Goal: Task Accomplishment & Management: Use online tool/utility

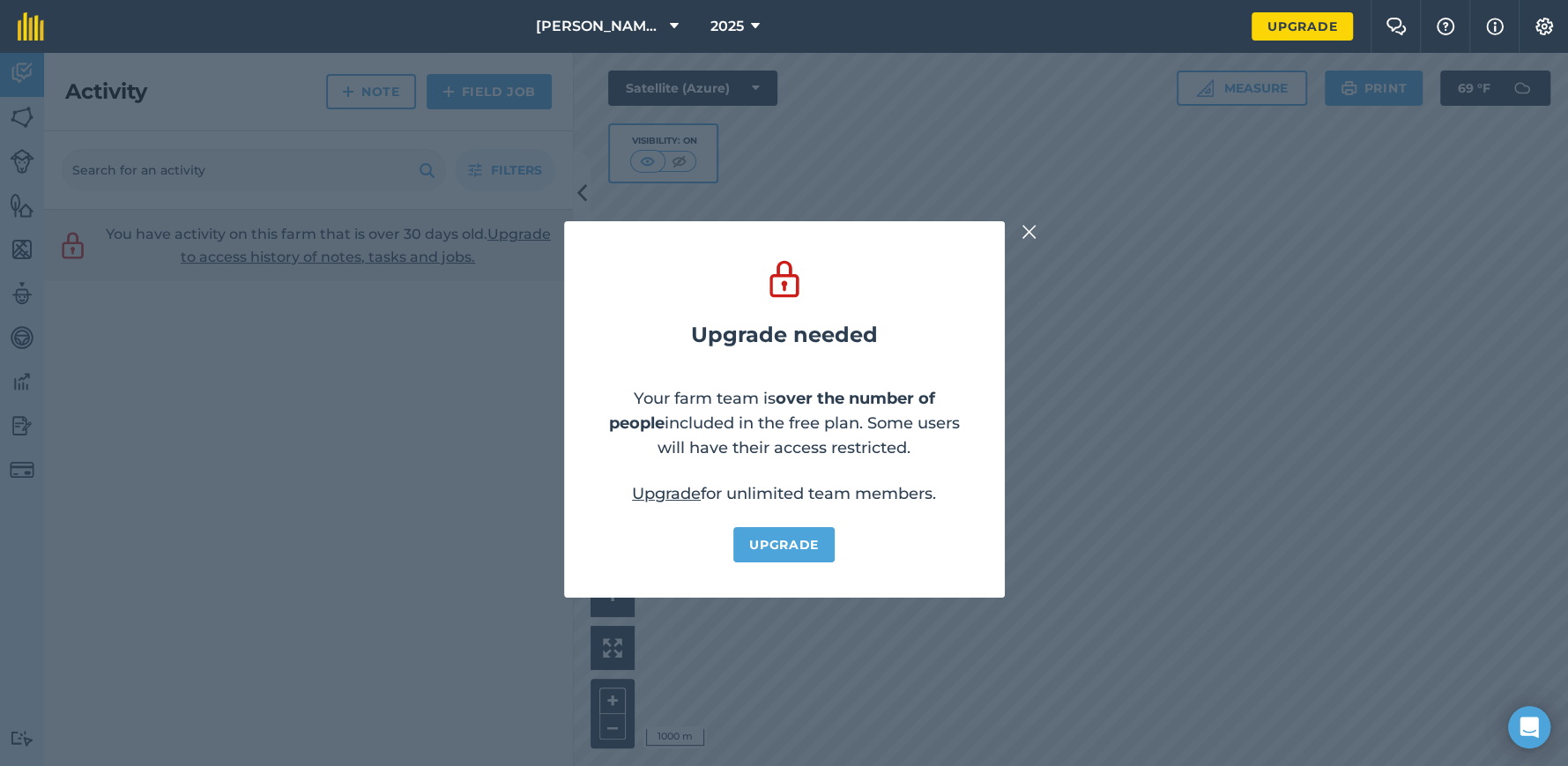
click at [1032, 230] on img at bounding box center [1029, 231] width 16 height 21
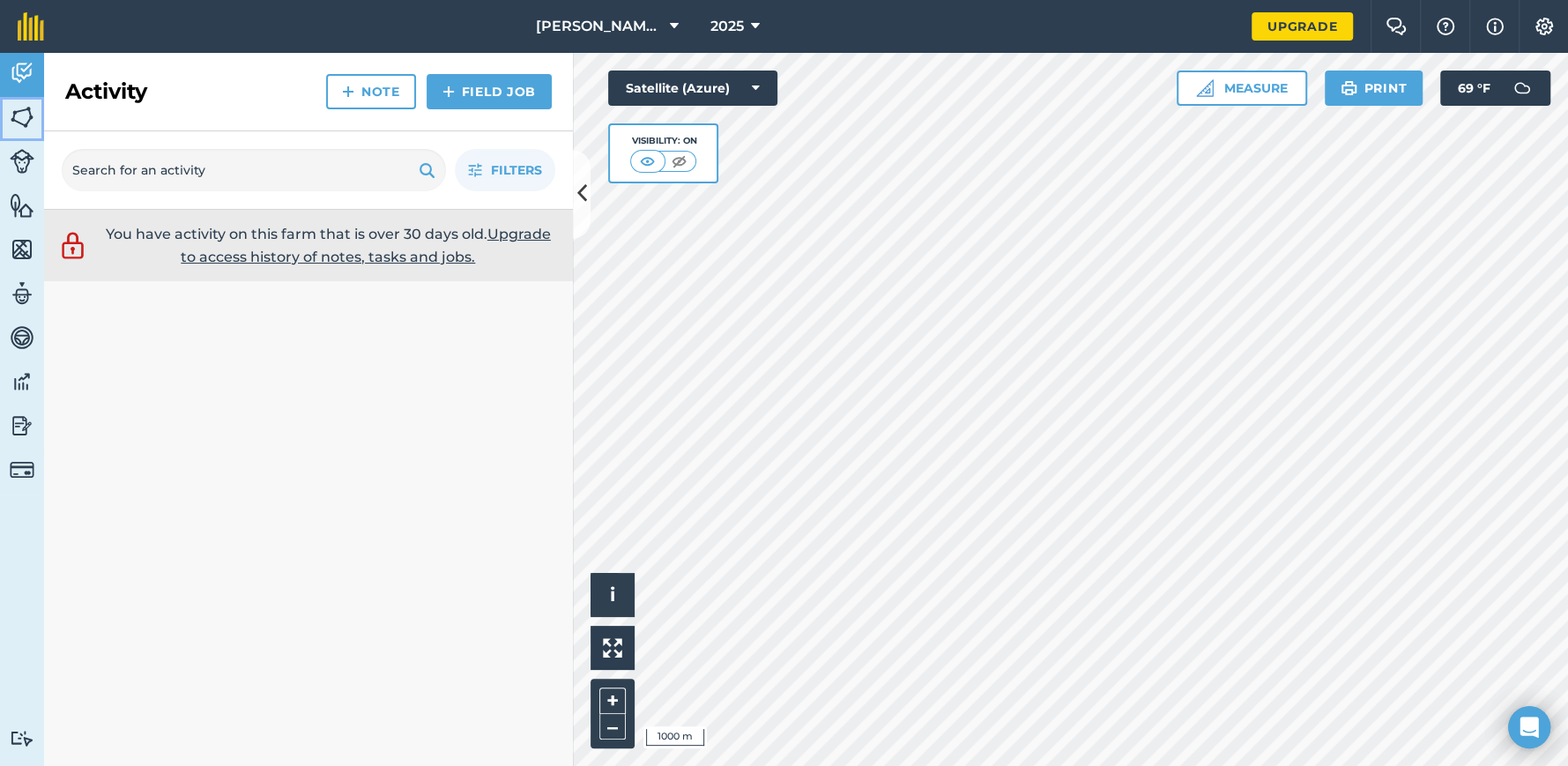
click at [18, 114] on img at bounding box center [22, 117] width 25 height 27
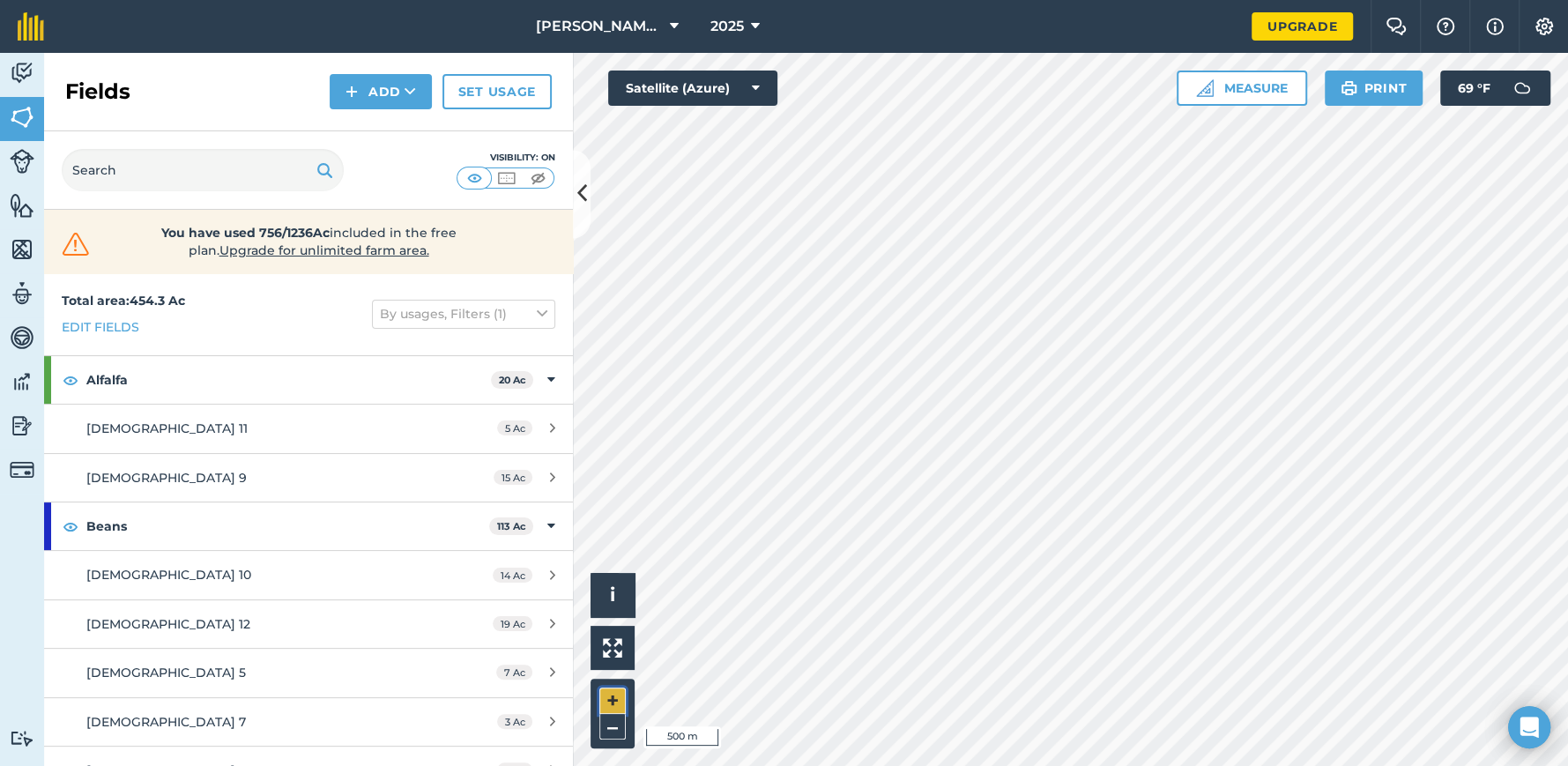
click at [612, 696] on button "+" at bounding box center [612, 700] width 27 height 27
click at [613, 722] on button "–" at bounding box center [612, 727] width 27 height 26
click at [617, 695] on button "+" at bounding box center [612, 700] width 27 height 27
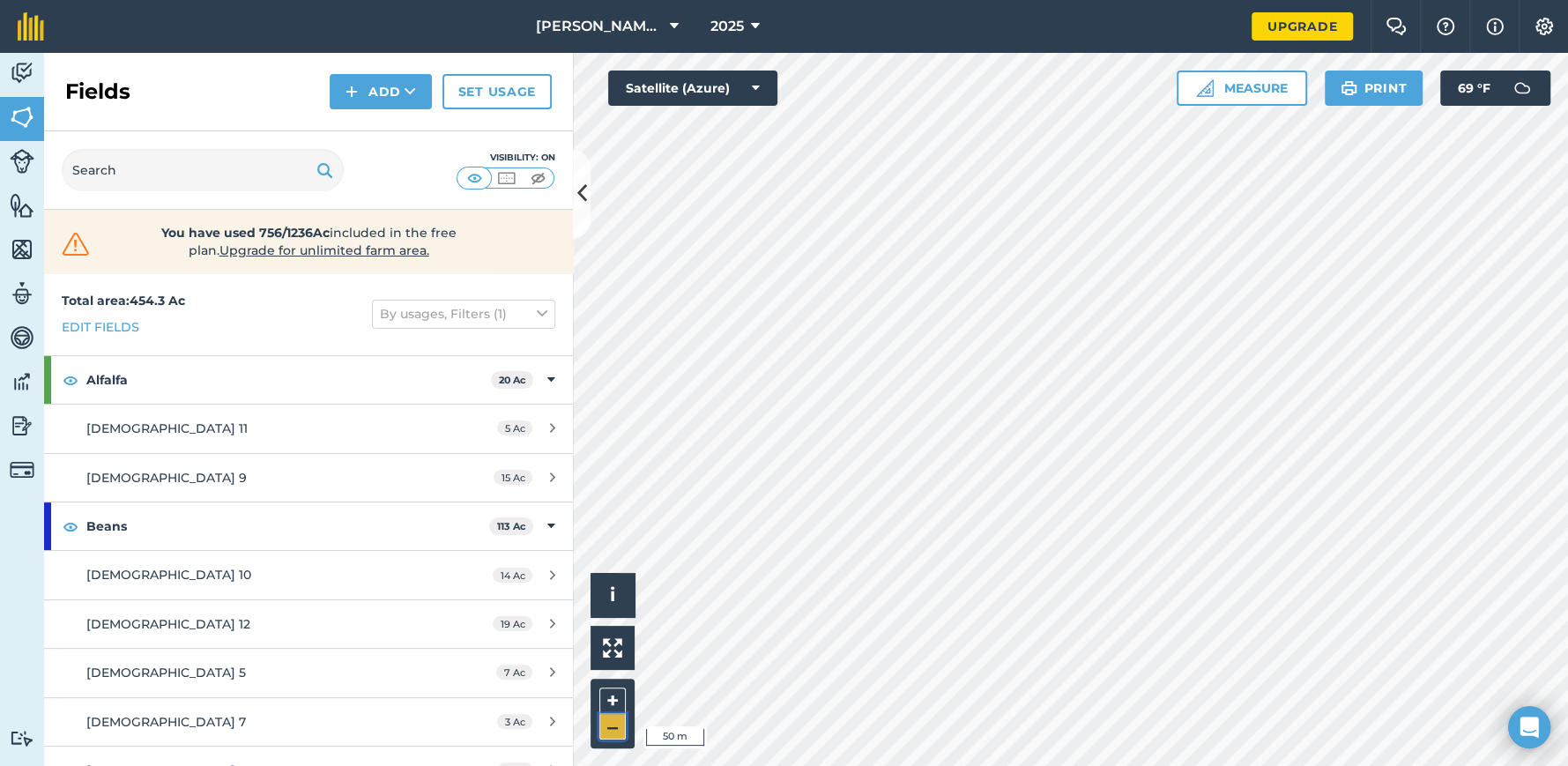
click at [608, 731] on button "–" at bounding box center [612, 727] width 27 height 26
click at [609, 695] on button "+" at bounding box center [612, 700] width 27 height 27
click at [610, 701] on button "+" at bounding box center [612, 700] width 27 height 27
click at [602, 726] on button "–" at bounding box center [612, 727] width 27 height 26
click at [1546, 25] on img at bounding box center [1543, 27] width 21 height 18
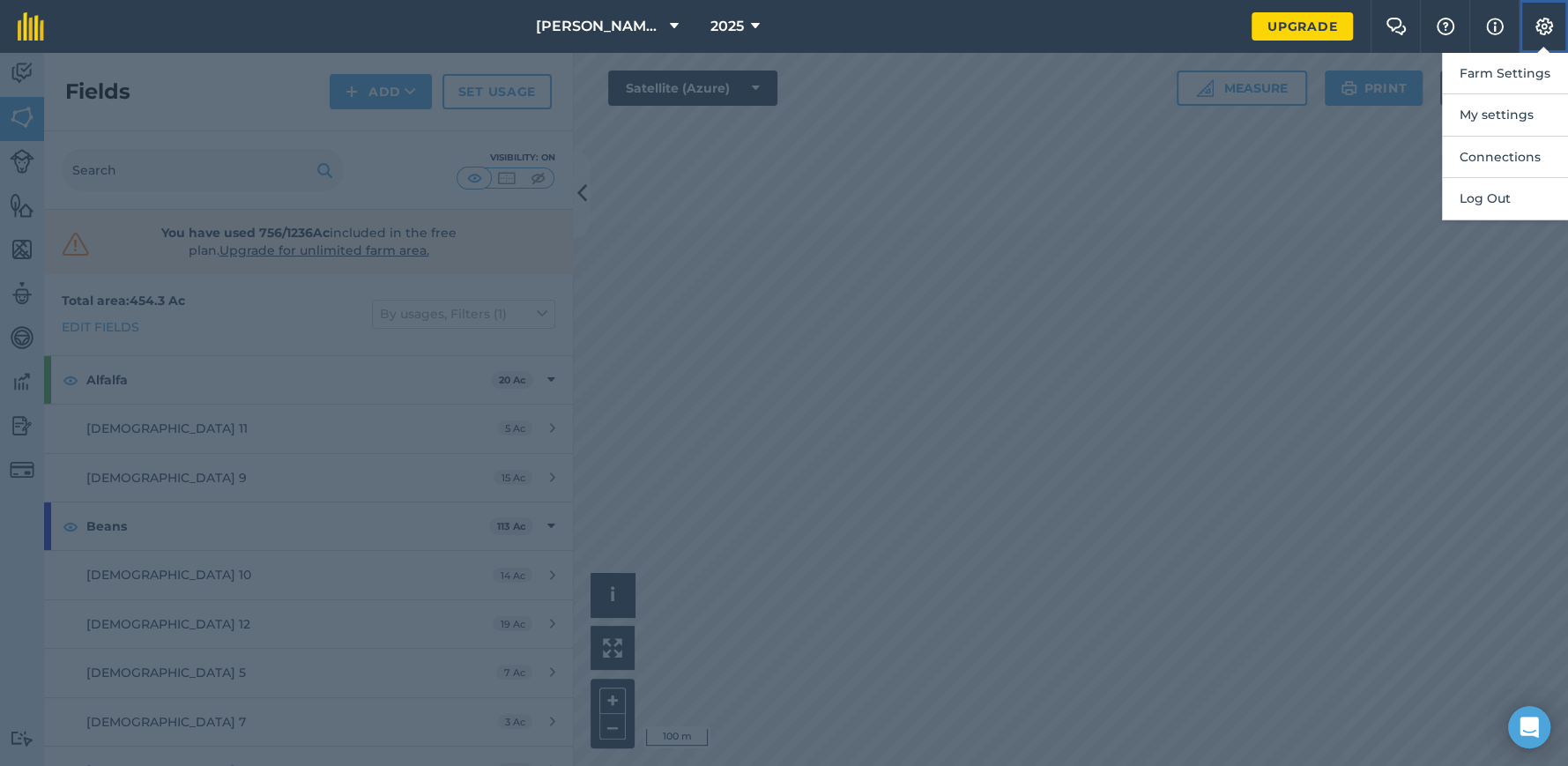
click at [1546, 25] on img at bounding box center [1543, 27] width 21 height 18
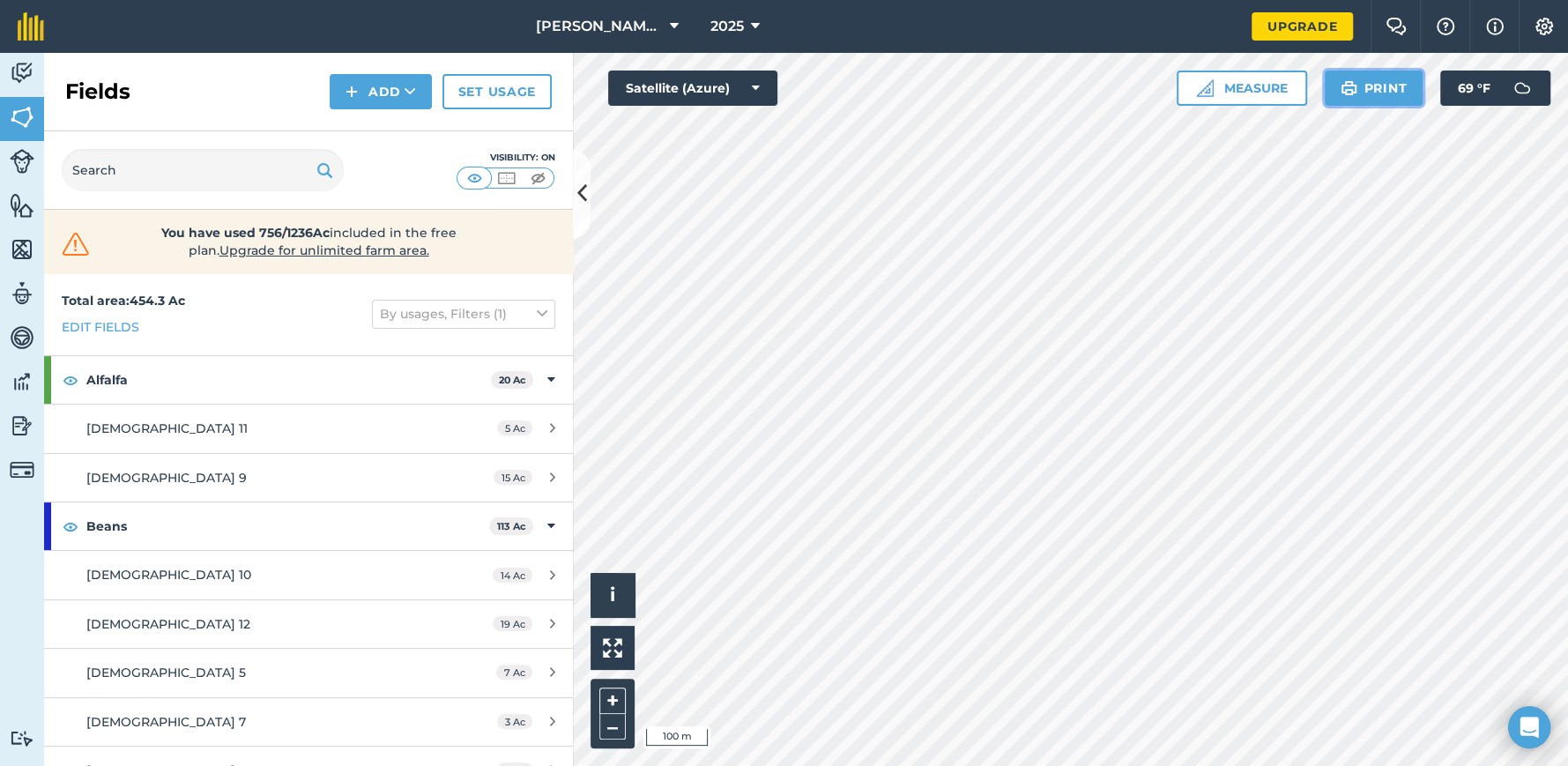
click at [1374, 89] on button "Print" at bounding box center [1373, 88] width 99 height 35
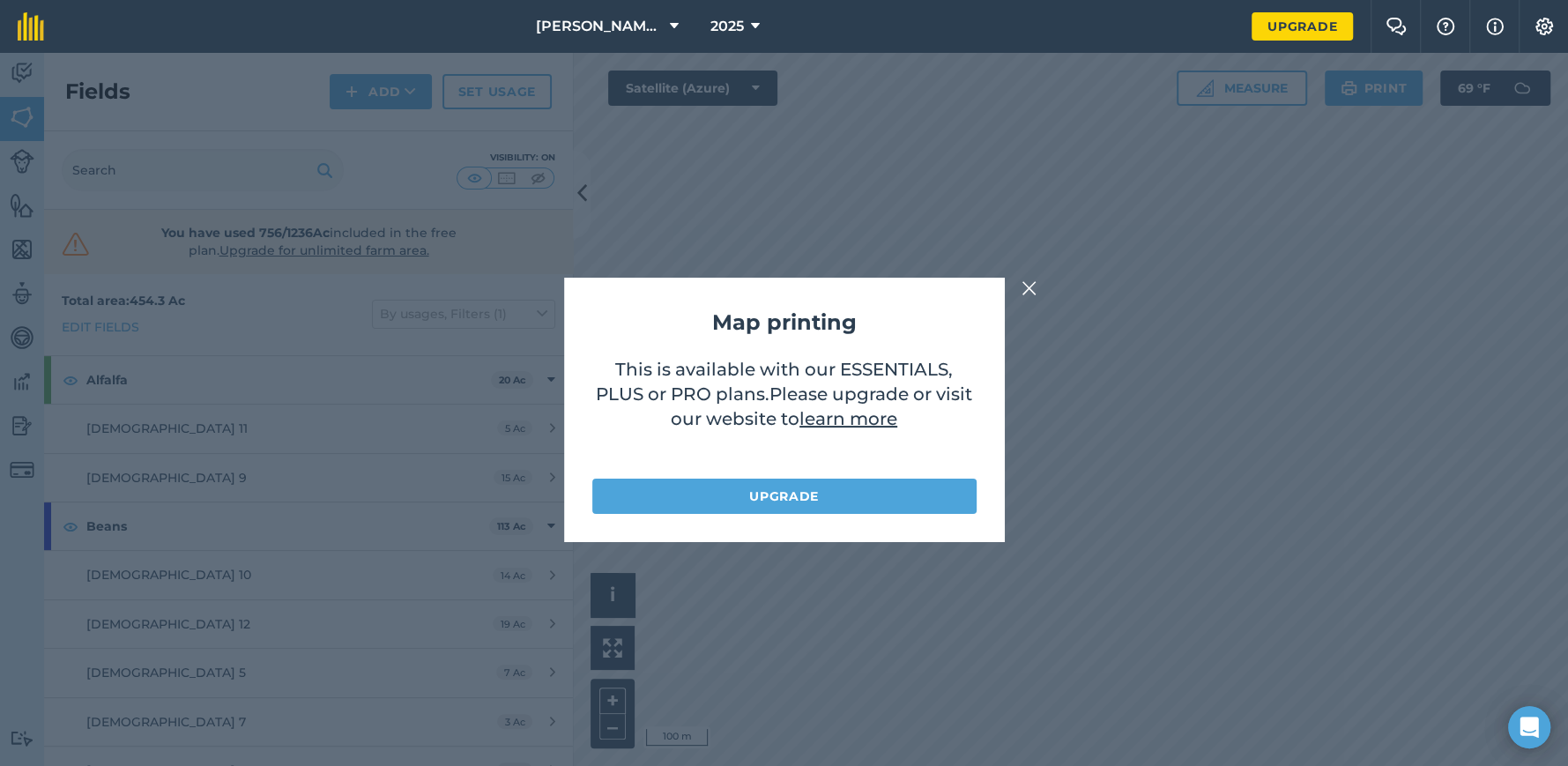
click at [1021, 287] on img at bounding box center [1029, 288] width 16 height 21
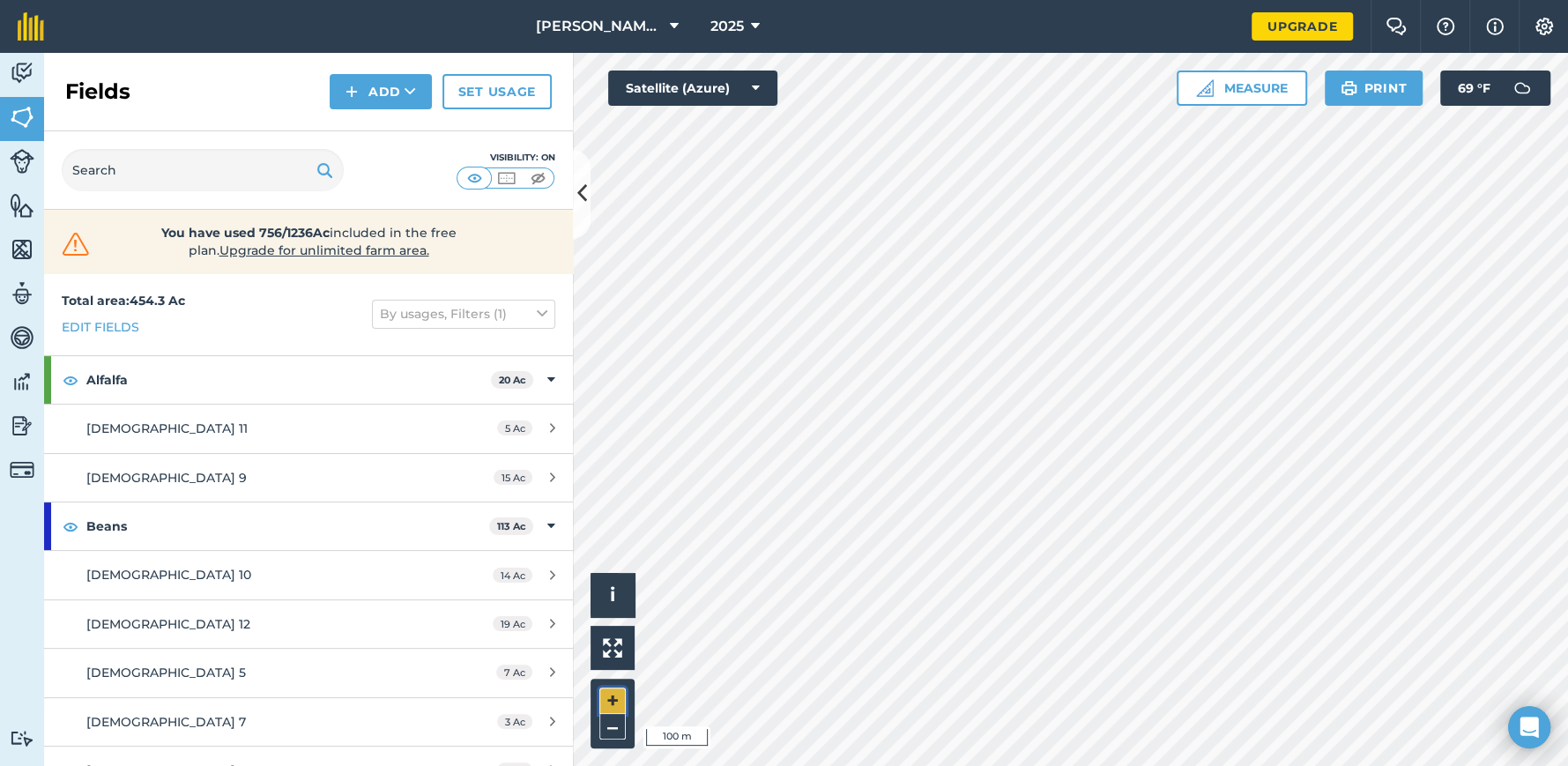
click at [605, 695] on button "+" at bounding box center [612, 700] width 27 height 27
click at [610, 727] on button "–" at bounding box center [612, 727] width 27 height 26
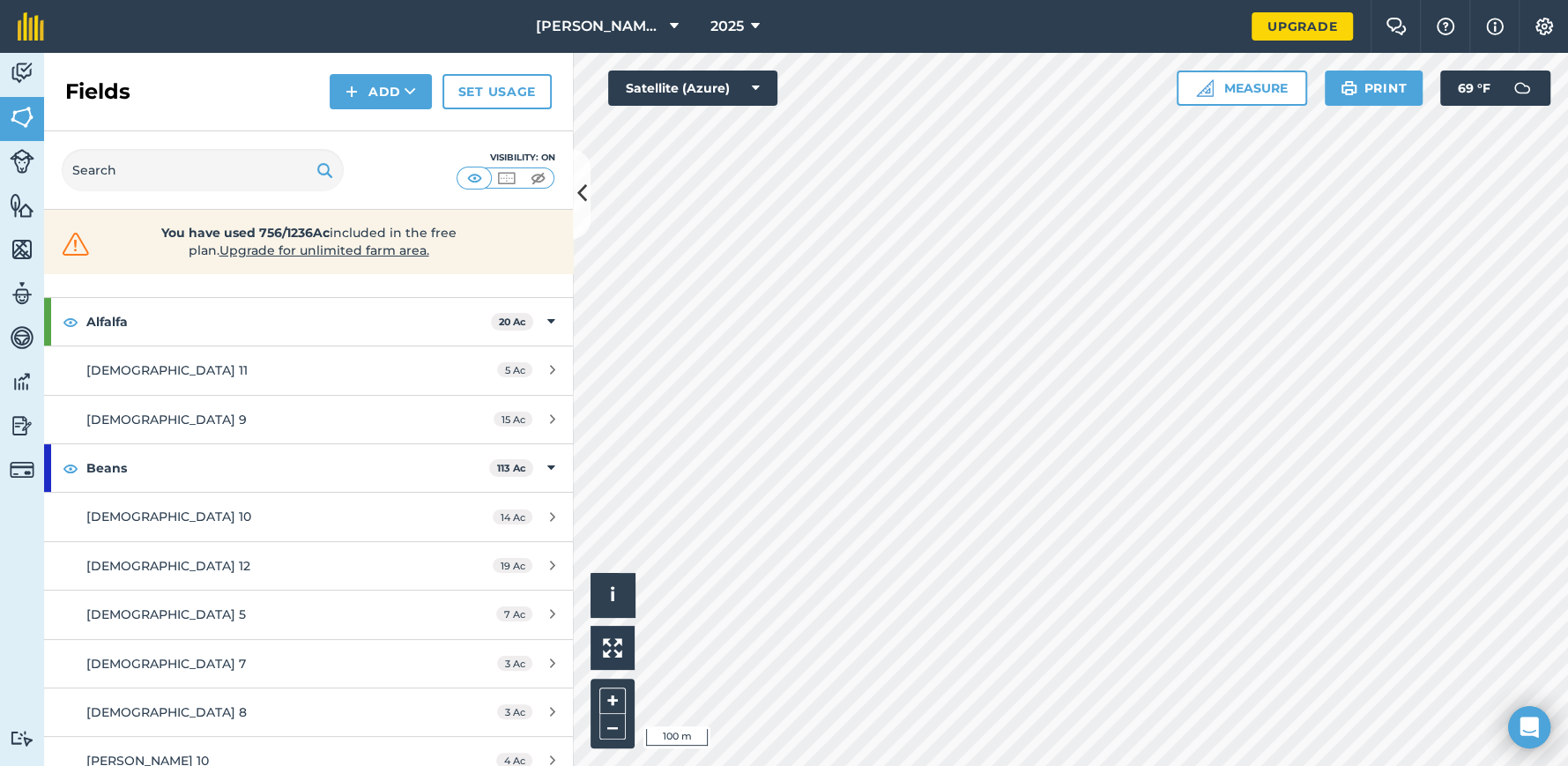
scroll to position [88, 0]
